Goal: Transaction & Acquisition: Purchase product/service

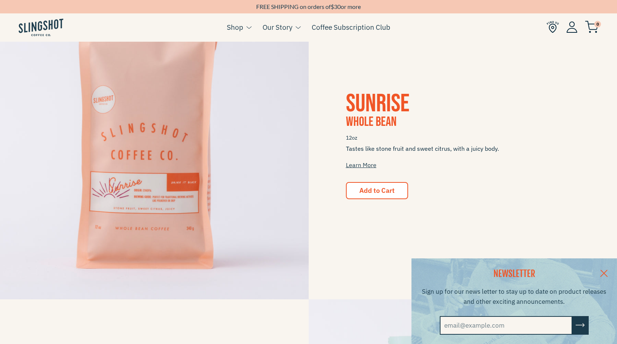
scroll to position [484, 0]
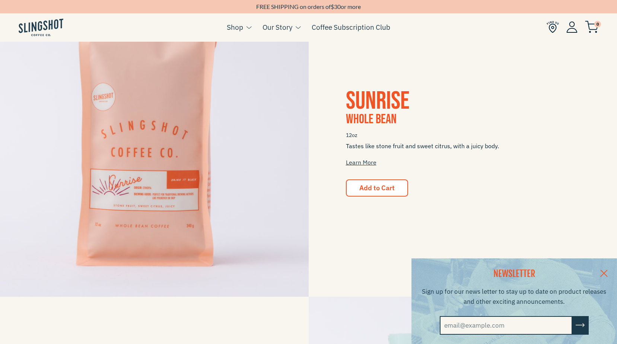
click at [607, 272] on link at bounding box center [604, 272] width 26 height 29
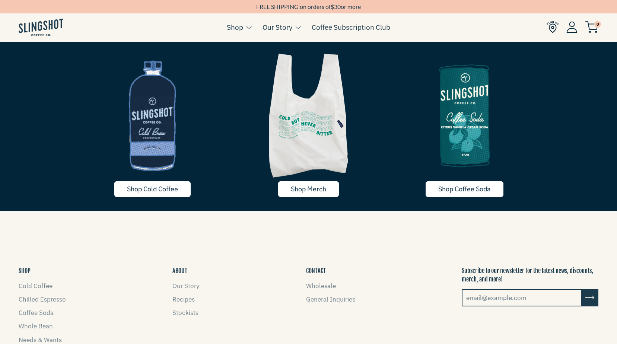
scroll to position [1080, 0]
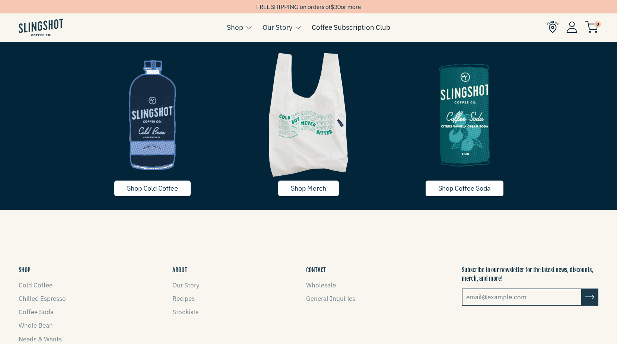
click at [330, 32] on link "Coffee Subscription Club" at bounding box center [351, 27] width 79 height 11
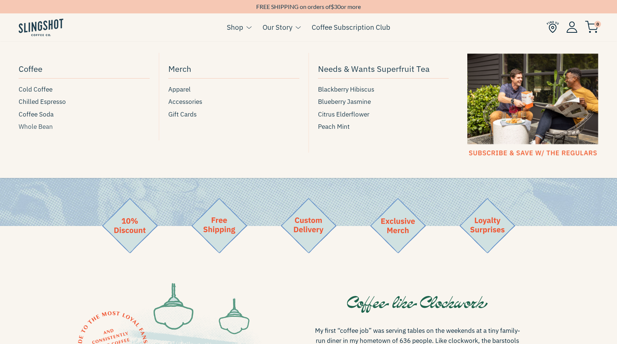
click at [43, 126] on span "Whole Bean" at bounding box center [36, 127] width 34 height 10
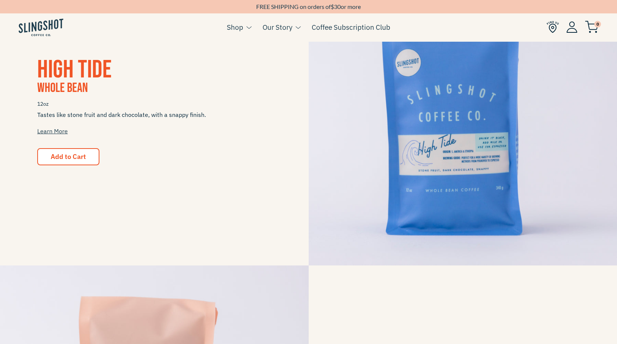
scroll to position [223, 0]
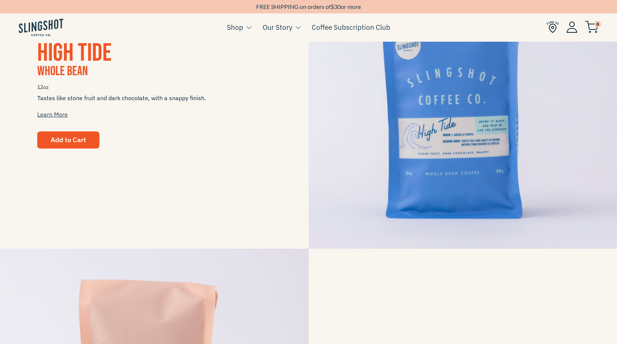
click at [50, 140] on button "Add to Cart" at bounding box center [68, 139] width 62 height 17
click at [68, 144] on span "Add to Cart" at bounding box center [68, 140] width 35 height 9
click at [82, 136] on span "Add to Cart" at bounding box center [68, 140] width 35 height 9
drag, startPoint x: 82, startPoint y: 136, endPoint x: 58, endPoint y: 142, distance: 24.5
click at [59, 142] on span "Add to Cart" at bounding box center [68, 140] width 35 height 9
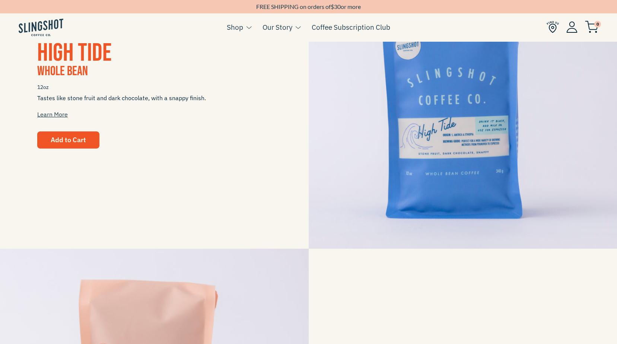
click at [58, 142] on span "Add to Cart" at bounding box center [68, 140] width 35 height 9
